Goal: Task Accomplishment & Management: Use online tool/utility

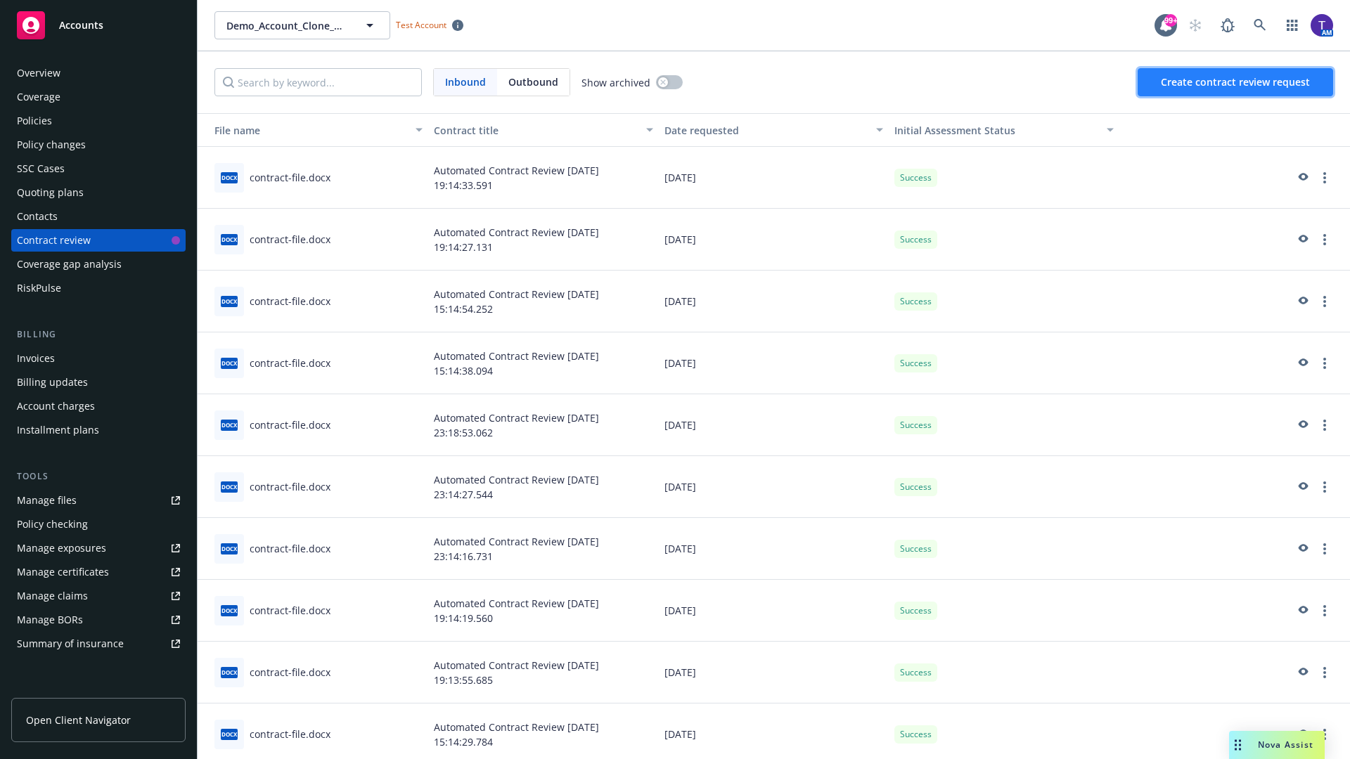
click at [1236, 82] on span "Create contract review request" at bounding box center [1235, 81] width 149 height 13
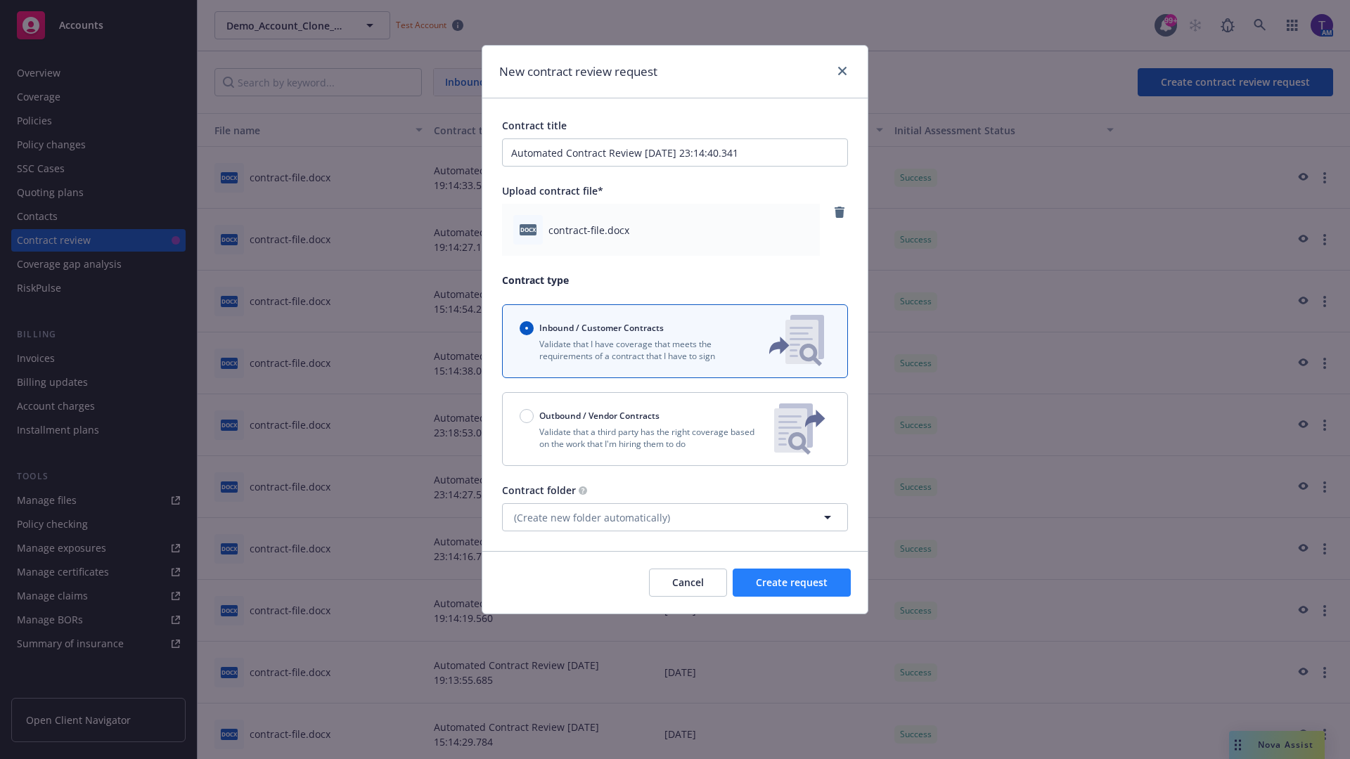
type input "Automated Contract Review 09-12-2025 23:14:40.341"
click at [792, 583] on span "Create request" at bounding box center [792, 582] width 72 height 13
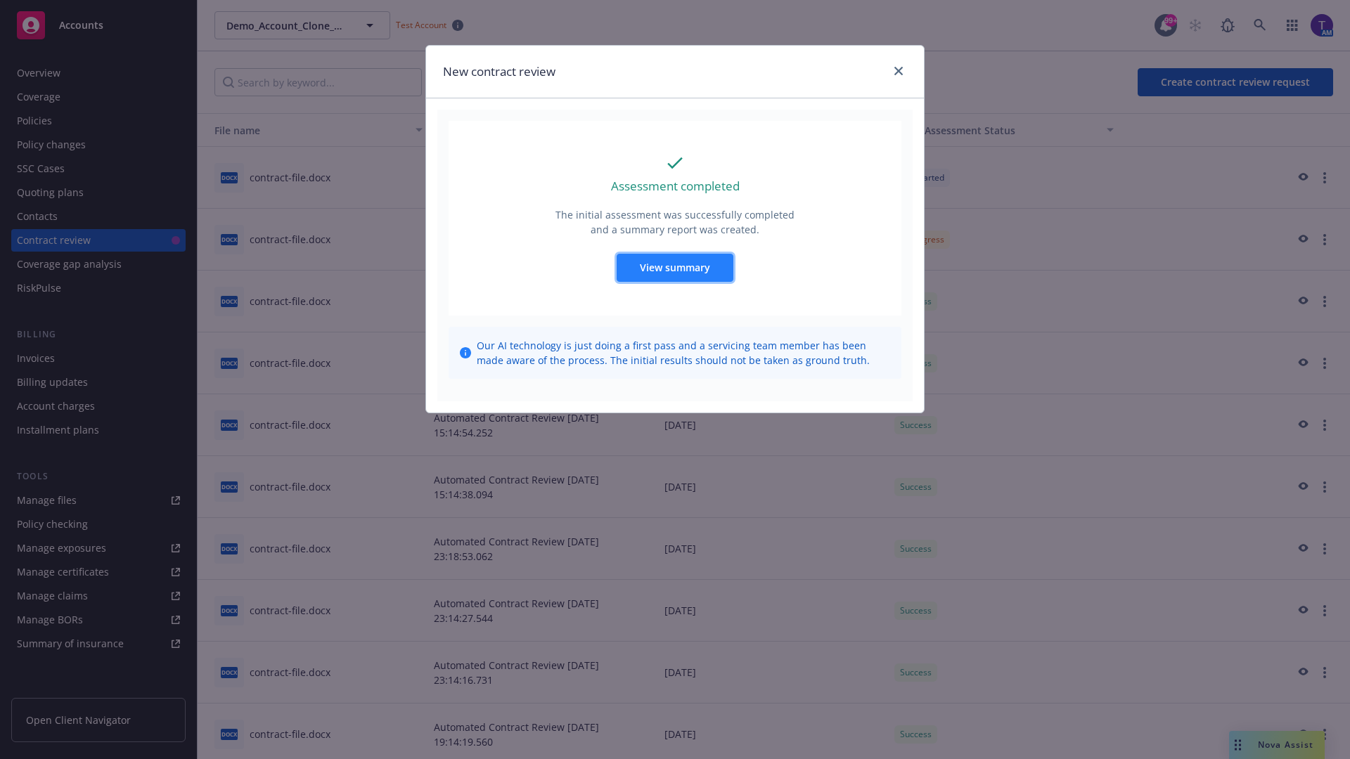
click at [674, 267] on span "View summary" at bounding box center [675, 267] width 70 height 13
